Goal: Transaction & Acquisition: Purchase product/service

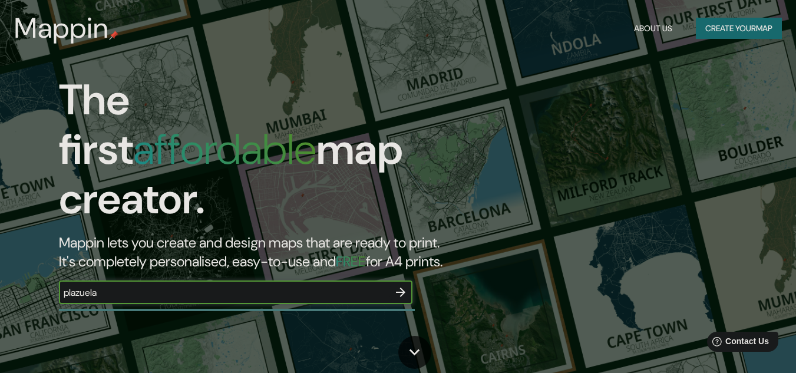
type input "plazuela"
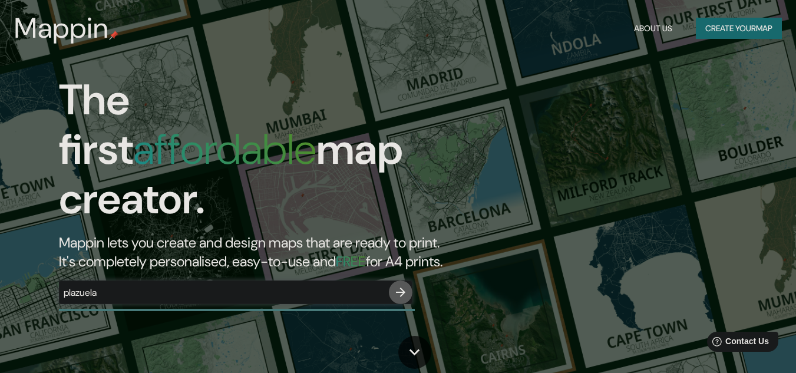
click at [397, 280] on button "button" at bounding box center [401, 292] width 24 height 24
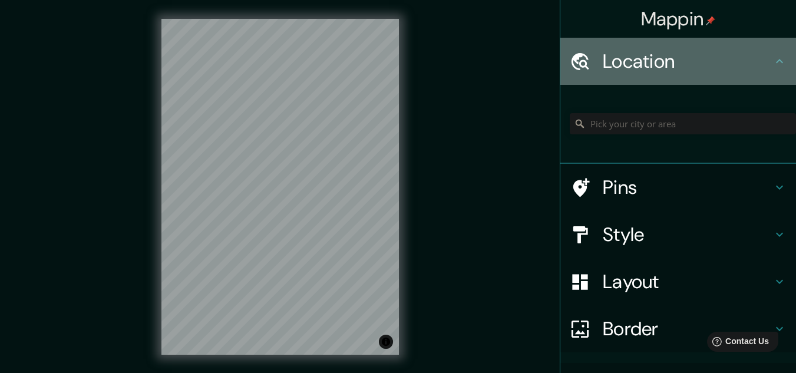
click at [661, 54] on h4 "Location" at bounding box center [688, 61] width 170 height 24
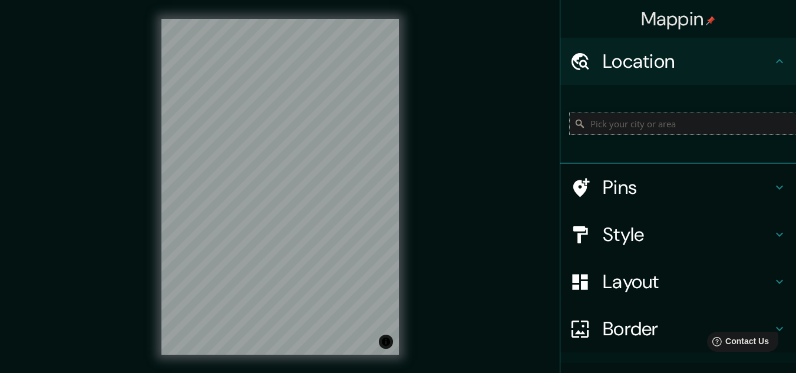
click at [653, 121] on input "Pick your city or area" at bounding box center [683, 123] width 226 height 21
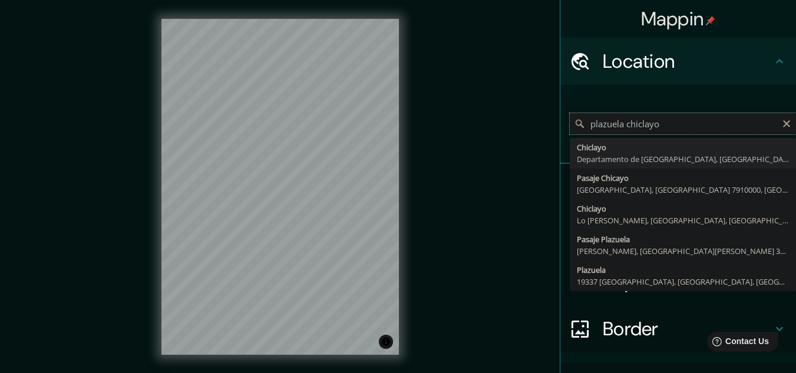
drag, startPoint x: 668, startPoint y: 125, endPoint x: 519, endPoint y: 138, distance: 149.7
click at [519, 138] on div "Mappin Location [GEOGRAPHIC_DATA] [GEOGRAPHIC_DATA] [GEOGRAPHIC_DATA] [GEOGRAPH…" at bounding box center [398, 196] width 796 height 392
type input "Chiclayo, Departamento de [GEOGRAPHIC_DATA], [GEOGRAPHIC_DATA]"
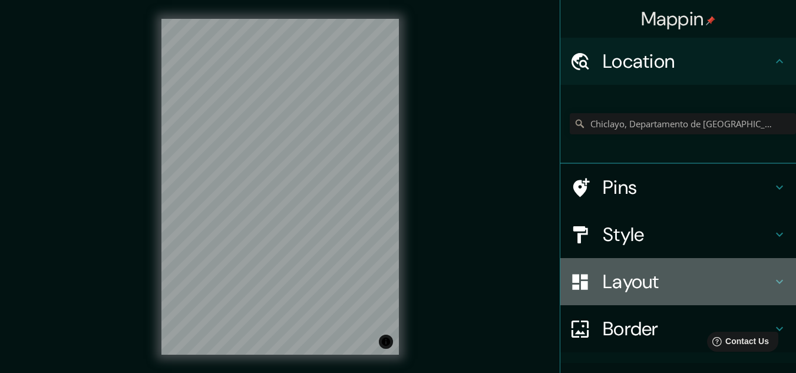
click at [652, 272] on h4 "Layout" at bounding box center [688, 282] width 170 height 24
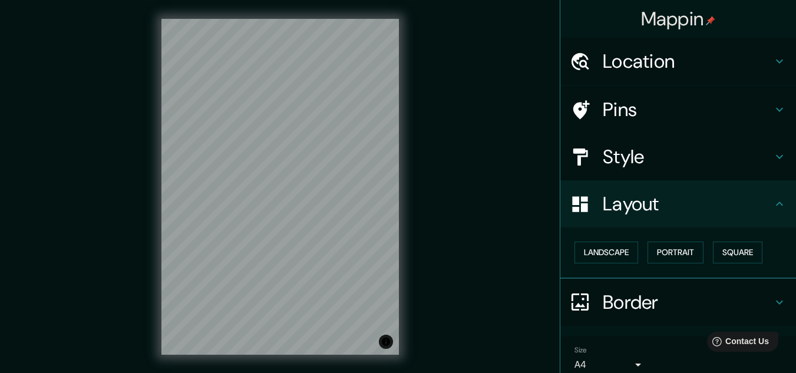
click at [721, 156] on h4 "Style" at bounding box center [688, 157] width 170 height 24
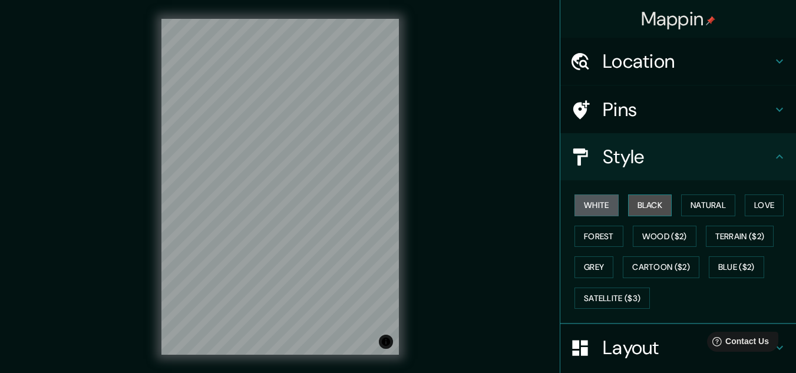
click at [655, 208] on button "Black" at bounding box center [650, 205] width 44 height 22
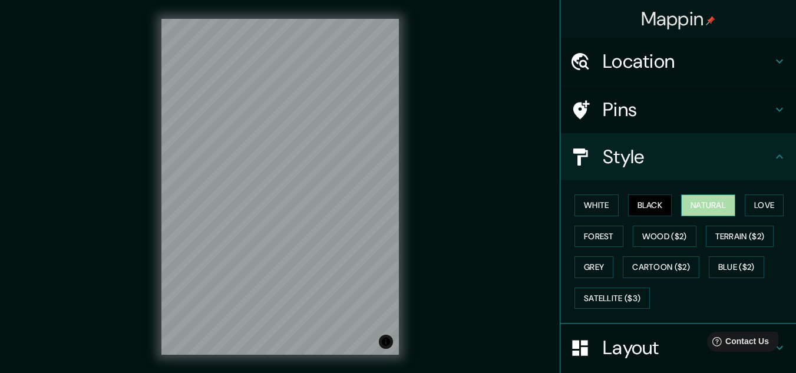
click at [711, 211] on button "Natural" at bounding box center [708, 205] width 54 height 22
drag, startPoint x: 774, startPoint y: 213, endPoint x: 720, endPoint y: 212, distance: 54.2
click at [774, 213] on button "Love" at bounding box center [764, 205] width 39 height 22
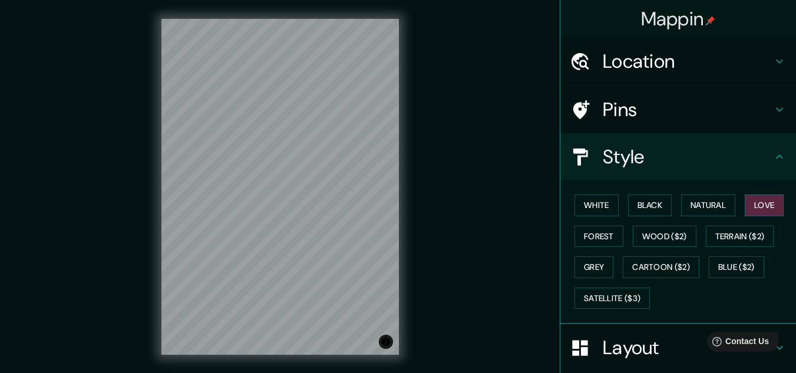
click at [600, 252] on div "White Black Natural Love Forest Wood ($2) Terrain ($2) Grey Cartoon ($2) Blue (…" at bounding box center [683, 252] width 226 height 124
click at [594, 246] on button "Forest" at bounding box center [598, 237] width 49 height 22
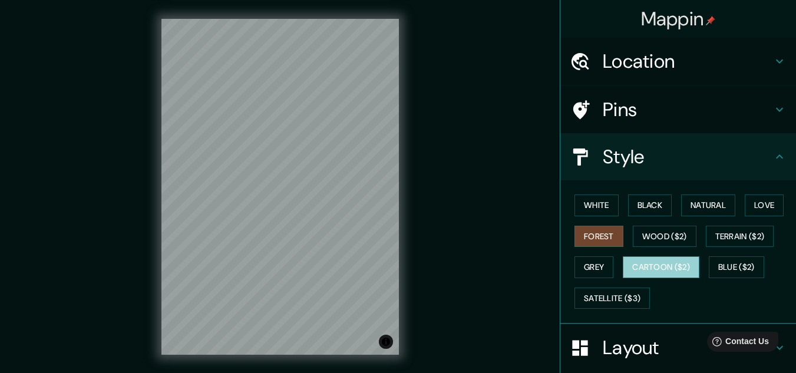
drag, startPoint x: 680, startPoint y: 275, endPoint x: 674, endPoint y: 271, distance: 7.2
click at [679, 275] on button "Cartoon ($2)" at bounding box center [661, 267] width 77 height 22
